Goal: Book appointment/travel/reservation

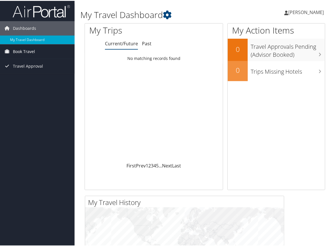
click at [36, 50] on link "Book Travel" at bounding box center [37, 51] width 74 height 14
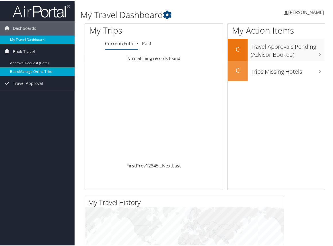
click at [32, 72] on link "Book/Manage Online Trips" at bounding box center [37, 70] width 74 height 9
